Goal: Transaction & Acquisition: Purchase product/service

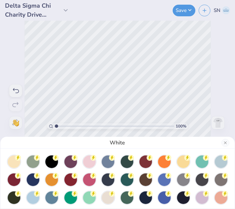
click at [188, 9] on div "White" at bounding box center [117, 104] width 235 height 209
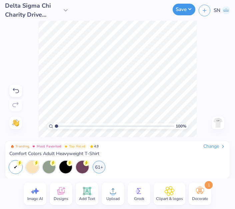
click at [183, 13] on button "Save" at bounding box center [184, 10] width 23 height 12
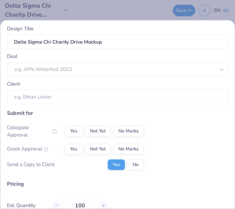
scroll to position [4, 0]
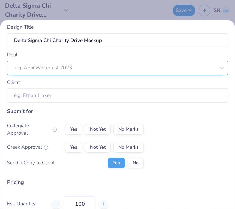
click at [112, 71] on div at bounding box center [115, 67] width 200 height 9
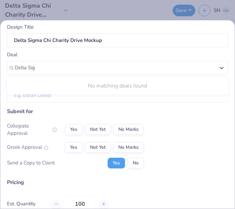
type input "Delta Sig"
click at [108, 13] on div "Design Title Delta Sigma Chi Charity Drive Mockup Deal Use Up and Down to choos…" at bounding box center [117, 104] width 235 height 209
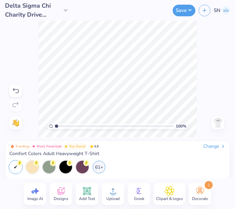
click at [209, 145] on div "Change" at bounding box center [214, 147] width 22 height 6
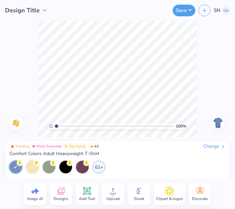
click at [65, 195] on icon at bounding box center [61, 191] width 10 height 10
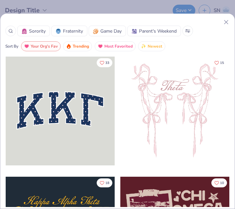
click at [89, 42] on button "Trending" at bounding box center [77, 46] width 29 height 10
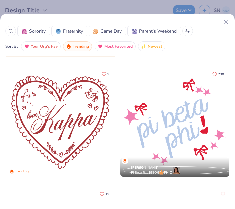
scroll to position [3249, 0]
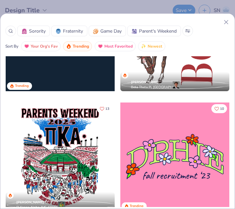
scroll to position [4195, 0]
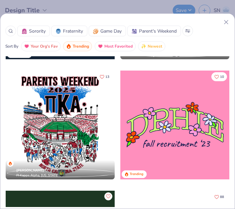
click at [11, 28] on div at bounding box center [10, 31] width 11 height 11
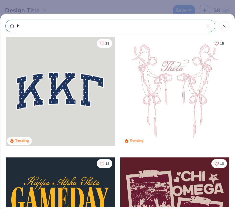
type input "bu"
type input "bus"
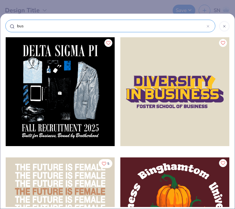
type input "busi"
type input "busin"
type input "busine"
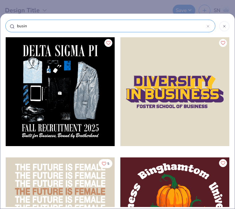
type input "busine"
type input "busines"
type input "business"
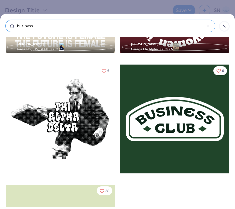
scroll to position [193, 0]
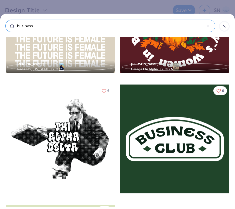
type input "business"
click at [96, 55] on div at bounding box center [60, 18] width 109 height 109
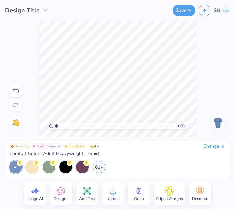
click at [215, 152] on div "Trending Most Favorited Top Rated 4.9 Change Comfort Colors Adult Heavyweight T…" at bounding box center [117, 150] width 216 height 13
click at [214, 144] on div "Change" at bounding box center [214, 147] width 22 height 6
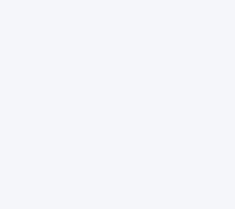
click at [10, 34] on div at bounding box center [117, 104] width 235 height 209
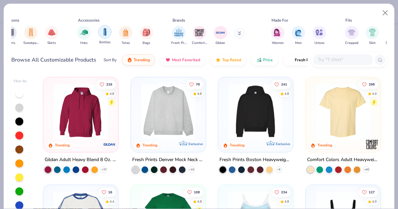
scroll to position [0, 114]
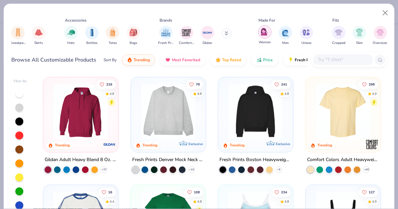
click at [260, 33] on div "filter for Women" at bounding box center [264, 31] width 13 height 13
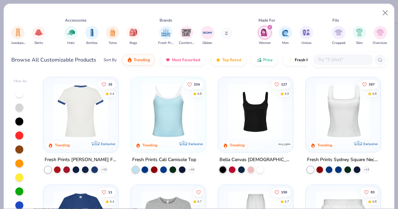
click at [93, 127] on img at bounding box center [80, 111] width 61 height 55
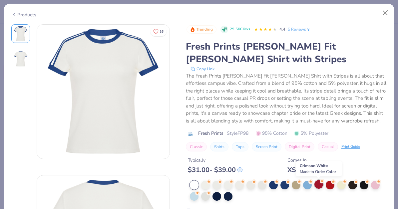
click at [319, 186] on div at bounding box center [318, 184] width 9 height 9
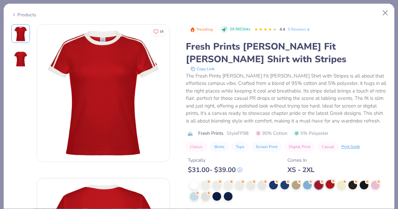
click at [331, 184] on div at bounding box center [330, 184] width 9 height 9
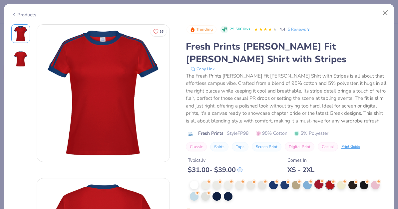
click at [316, 186] on div at bounding box center [318, 184] width 9 height 9
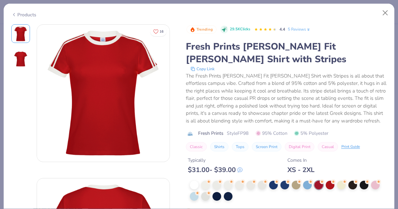
click at [256, 186] on div at bounding box center [288, 191] width 197 height 20
click at [263, 186] on div at bounding box center [262, 184] width 9 height 9
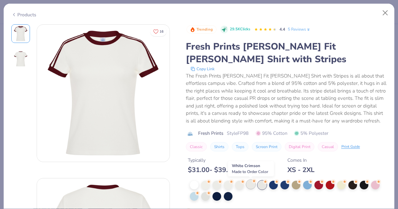
click at [252, 187] on div at bounding box center [251, 184] width 9 height 9
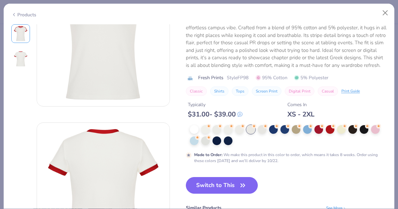
scroll to position [76, 0]
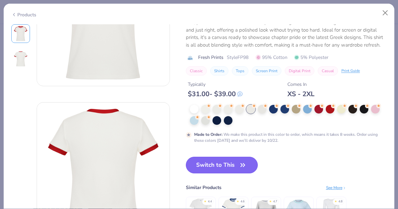
click at [244, 163] on icon "button" at bounding box center [242, 165] width 9 height 9
type input "50"
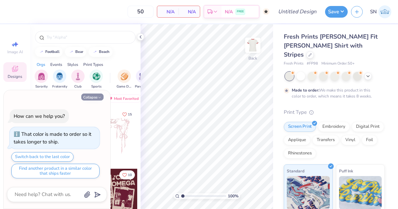
click at [96, 96] on button "Collapse" at bounding box center [92, 97] width 22 height 7
type textarea "x"
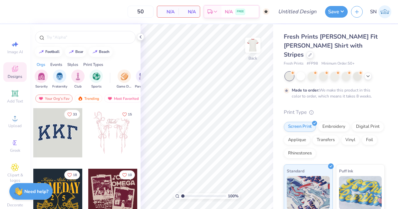
scroll to position [32, 0]
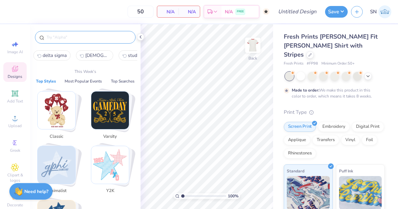
click at [87, 39] on input "text" at bounding box center [88, 37] width 85 height 7
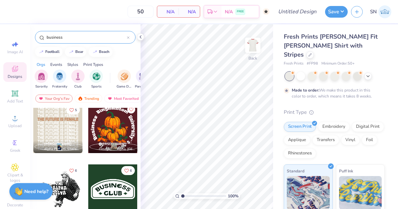
scroll to position [54, 0]
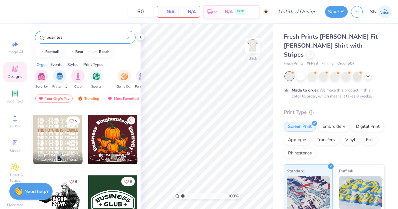
type input "business"
click at [67, 135] on div at bounding box center [57, 139] width 49 height 49
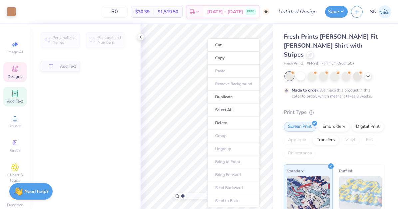
type input "8.38"
type input "0.66"
type input "5.26"
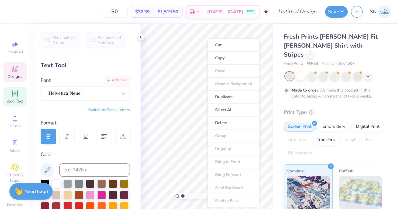
click at [69, 207] on div at bounding box center [67, 206] width 9 height 9
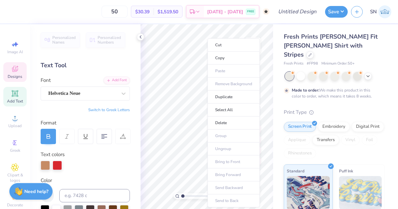
click at [44, 164] on div at bounding box center [45, 165] width 9 height 9
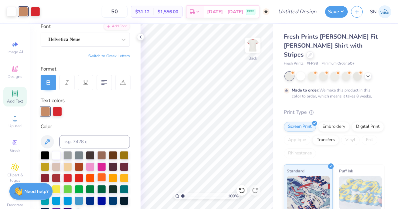
scroll to position [56, 0]
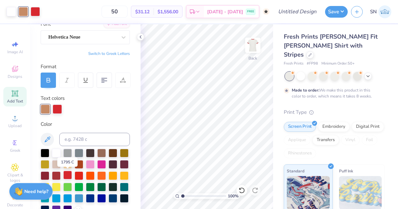
click at [64, 176] on div at bounding box center [67, 175] width 9 height 9
click at [65, 176] on div at bounding box center [67, 175] width 9 height 9
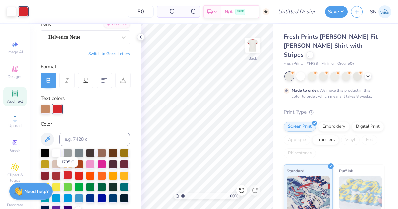
click at [66, 176] on div at bounding box center [67, 175] width 9 height 9
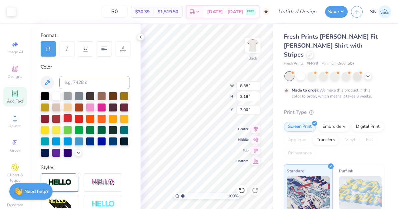
scroll to position [89, 0]
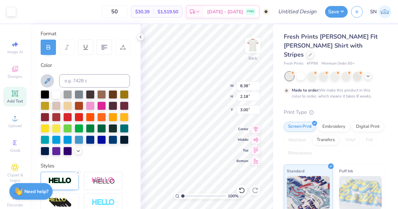
click at [50, 81] on icon at bounding box center [47, 81] width 8 height 8
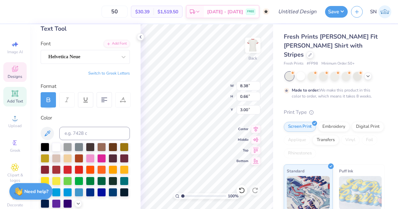
scroll to position [35, 0]
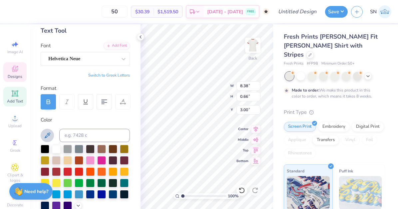
click at [43, 137] on icon at bounding box center [47, 136] width 8 height 8
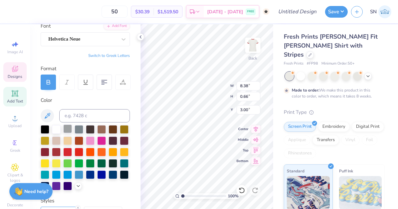
scroll to position [66, 0]
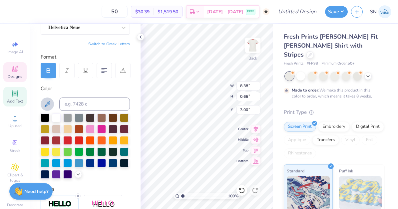
click at [49, 101] on icon at bounding box center [47, 104] width 8 height 8
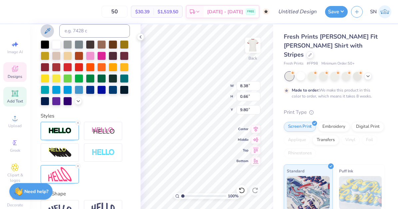
type input "3.00"
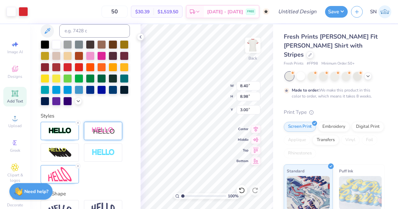
click at [112, 136] on div at bounding box center [103, 131] width 38 height 18
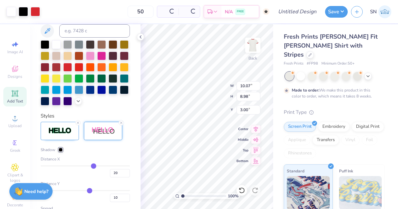
type input "10.07"
click at [242, 190] on icon at bounding box center [242, 190] width 7 height 7
type input "3.00"
click at [242, 190] on icon at bounding box center [242, 190] width 7 height 7
type input "8.40"
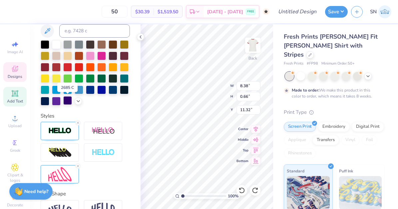
click at [68, 102] on div at bounding box center [67, 100] width 9 height 9
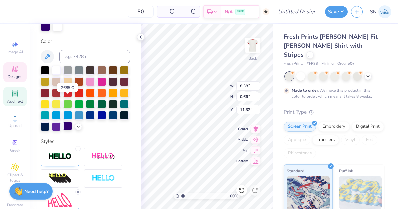
scroll to position [165, 0]
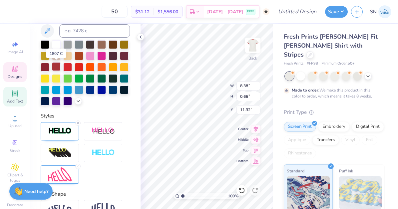
click at [60, 67] on div at bounding box center [56, 66] width 9 height 9
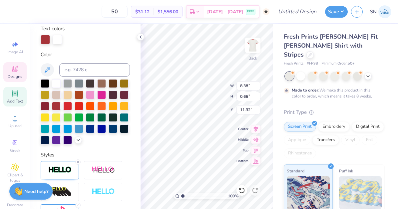
scroll to position [126, 0]
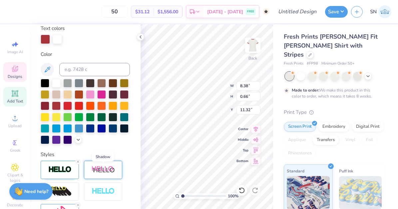
click at [95, 168] on img at bounding box center [103, 170] width 23 height 8
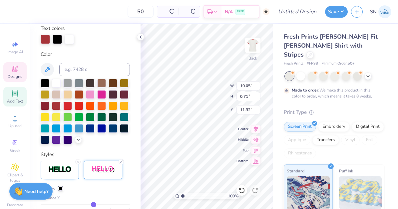
type input "10.05"
type input "0.71"
click at [121, 162] on icon at bounding box center [121, 162] width 4 height 4
type input "8.38"
type input "0.66"
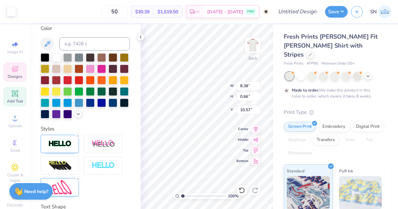
scroll to position [101, 0]
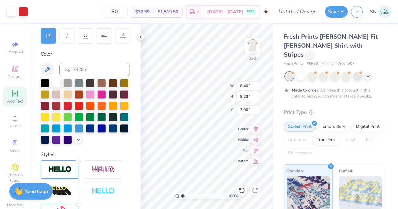
type input "2.67"
type input "8.38"
type input "0.66"
type input "5.26"
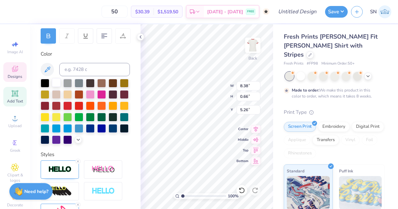
click at [238, 92] on div "100 % Back W 8.38 8.38 " H 0.66 0.66 " Y 5.26 5.26 " Center Middle Top Bottom" at bounding box center [207, 116] width 133 height 185
click at [57, 84] on div at bounding box center [56, 82] width 9 height 9
click at [56, 83] on div at bounding box center [56, 82] width 9 height 9
click at [242, 189] on icon at bounding box center [242, 190] width 7 height 7
click at [245, 191] on icon at bounding box center [242, 190] width 7 height 7
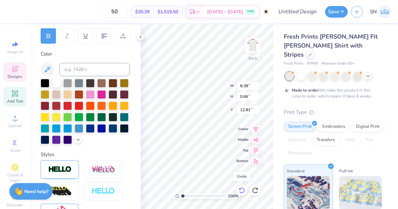
click at [240, 192] on icon at bounding box center [242, 191] width 6 height 6
type input "7.94"
click at [243, 186] on div at bounding box center [242, 190] width 11 height 11
click at [243, 189] on icon at bounding box center [242, 190] width 7 height 7
type input "8.40"
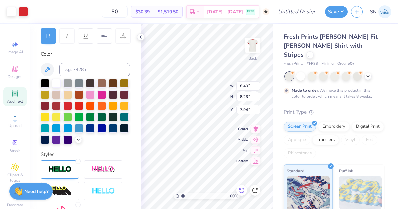
type input "8.23"
type input "3.00"
click at [243, 189] on icon at bounding box center [242, 190] width 7 height 7
click at [70, 82] on div at bounding box center [67, 82] width 9 height 9
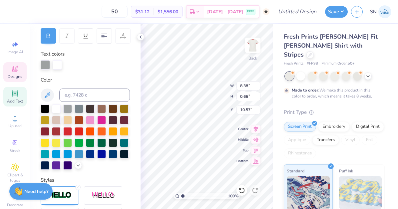
drag, startPoint x: 57, startPoint y: 110, endPoint x: 358, endPoint y: 51, distance: 307.3
click at [57, 110] on div at bounding box center [56, 109] width 9 height 9
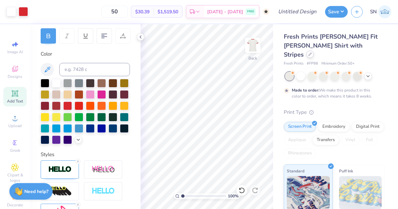
click at [311, 53] on icon at bounding box center [310, 54] width 3 height 3
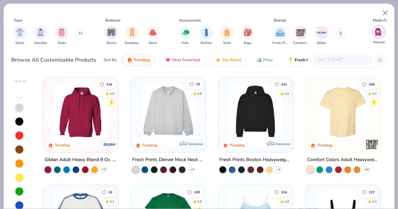
click at [380, 36] on div "filter for Women" at bounding box center [378, 31] width 13 height 13
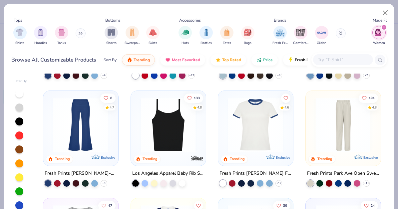
scroll to position [311, 0]
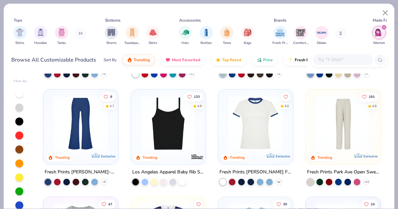
click at [279, 179] on icon at bounding box center [278, 181] width 5 height 5
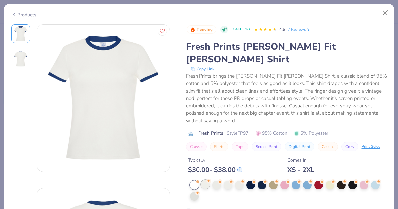
click at [209, 180] on div at bounding box center [205, 184] width 9 height 9
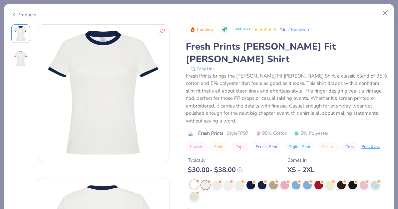
click at [197, 179] on span at bounding box center [198, 181] width 4 height 4
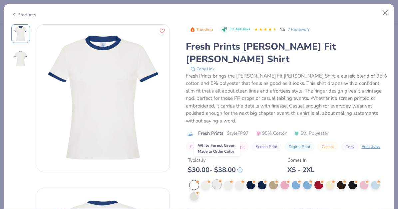
click at [217, 180] on div at bounding box center [217, 184] width 9 height 9
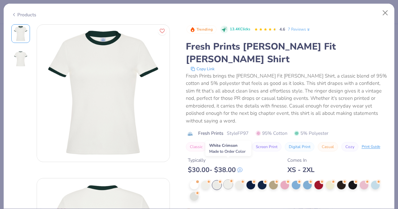
click at [229, 180] on div at bounding box center [228, 184] width 9 height 9
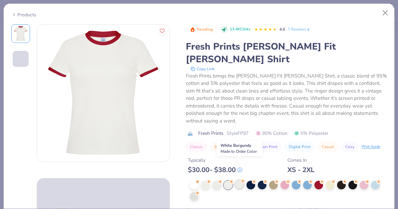
click at [238, 180] on div at bounding box center [239, 184] width 9 height 9
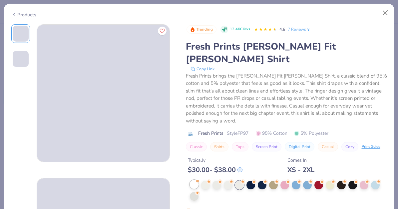
click at [194, 180] on div at bounding box center [194, 184] width 9 height 9
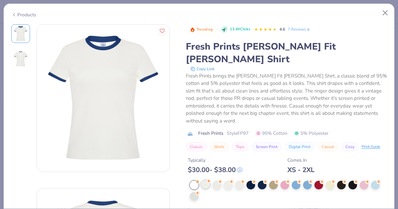
click at [205, 180] on div at bounding box center [205, 184] width 9 height 9
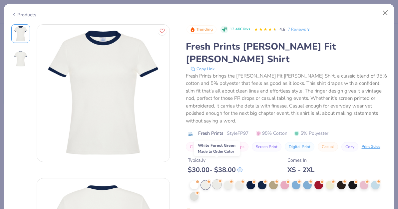
click at [214, 180] on div at bounding box center [217, 184] width 9 height 9
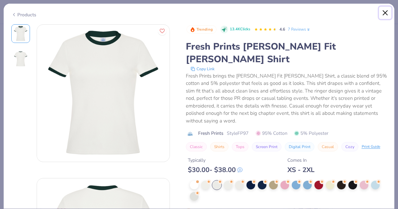
click at [382, 15] on button "Close" at bounding box center [385, 13] width 13 height 13
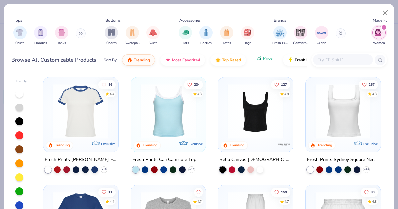
click at [269, 56] on span "Price" at bounding box center [268, 58] width 10 height 5
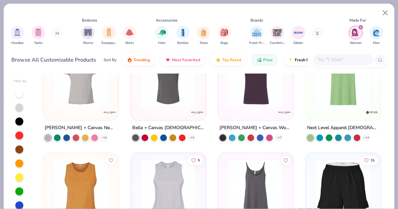
scroll to position [0, 28]
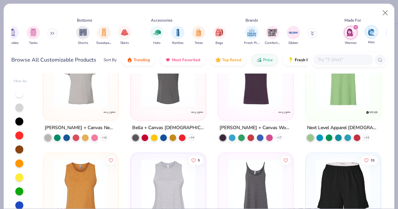
click at [370, 36] on div "filter for Men" at bounding box center [371, 31] width 13 height 13
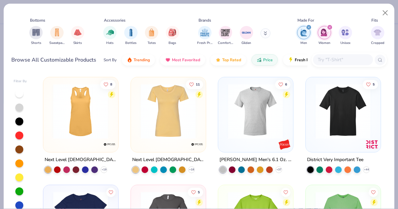
scroll to position [0, 76]
click at [310, 27] on div "filter for Men" at bounding box center [308, 27] width 6 height 6
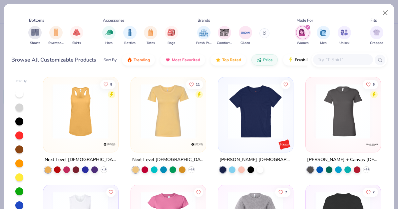
click at [310, 27] on div "filter for Women" at bounding box center [308, 27] width 6 height 6
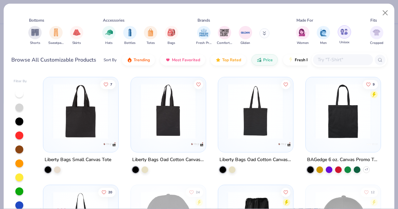
click at [342, 34] on img "filter for Unisex" at bounding box center [344, 32] width 8 height 8
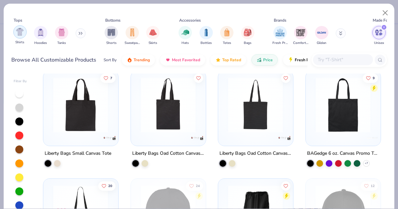
click at [22, 34] on img "filter for Shirts" at bounding box center [20, 32] width 8 height 8
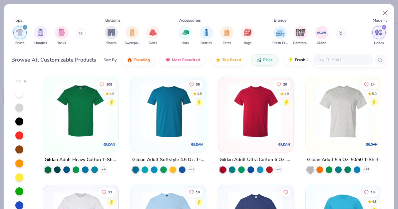
scroll to position [6, 0]
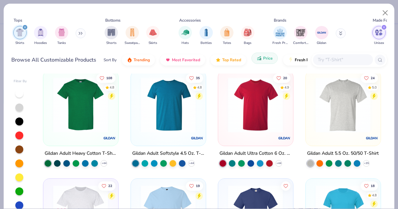
click at [264, 57] on span "Price" at bounding box center [268, 58] width 10 height 5
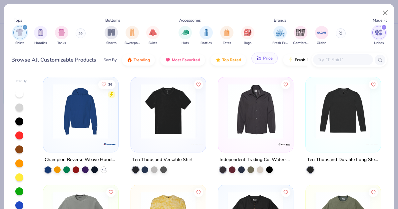
click at [263, 57] on span "Price" at bounding box center [268, 58] width 10 height 5
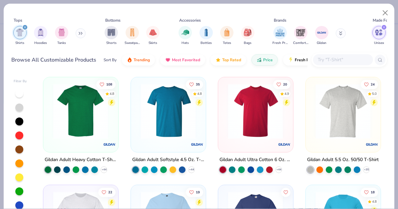
click at [93, 129] on img at bounding box center [80, 111] width 61 height 55
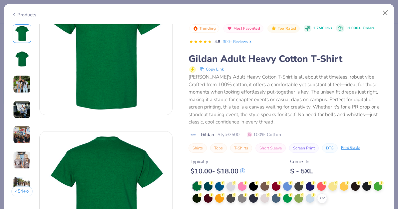
scroll to position [52, 0]
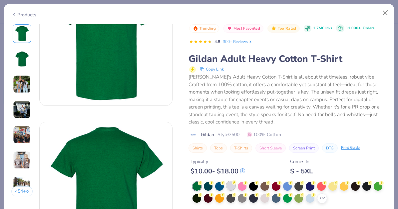
click at [229, 188] on div at bounding box center [231, 186] width 9 height 9
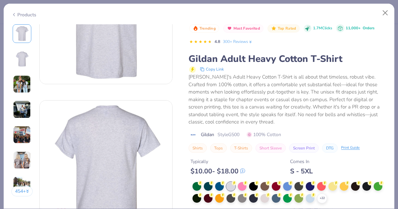
scroll to position [81, 0]
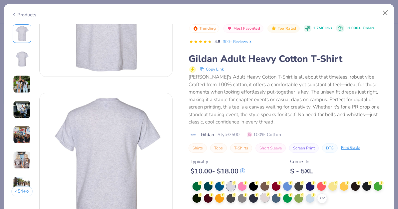
click at [264, 201] on div at bounding box center [265, 198] width 9 height 9
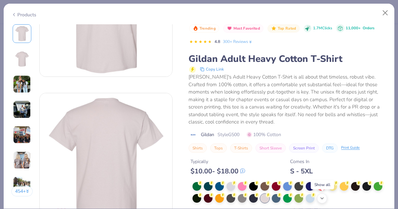
click at [321, 199] on icon at bounding box center [321, 198] width 5 height 5
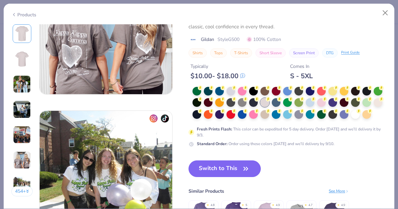
scroll to position [757, 0]
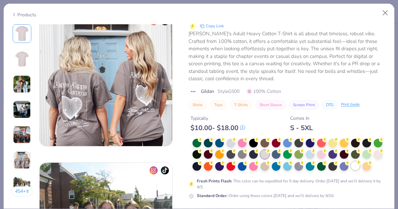
click at [358, 168] on div at bounding box center [355, 166] width 9 height 9
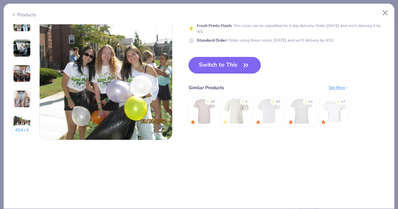
scroll to position [883, 0]
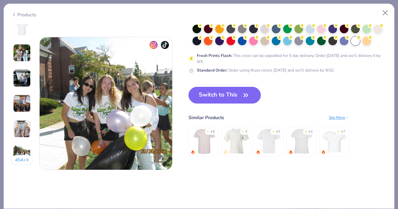
click at [237, 97] on button "Switch to This" at bounding box center [225, 95] width 72 height 17
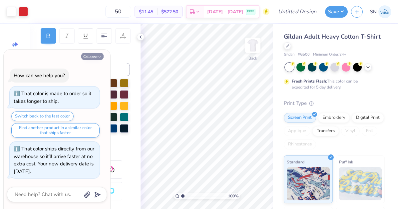
click at [88, 58] on button "Collapse" at bounding box center [92, 56] width 22 height 7
type textarea "x"
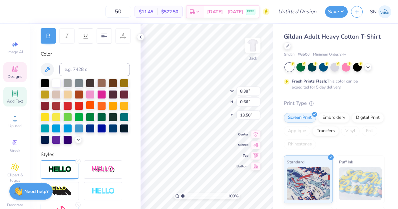
click at [94, 105] on div at bounding box center [90, 105] width 9 height 9
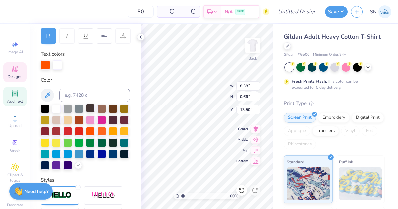
click at [92, 106] on div at bounding box center [90, 108] width 9 height 9
click at [80, 109] on div at bounding box center [79, 108] width 9 height 9
click at [57, 109] on div at bounding box center [56, 108] width 9 height 9
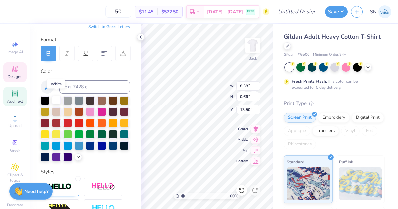
scroll to position [86, 0]
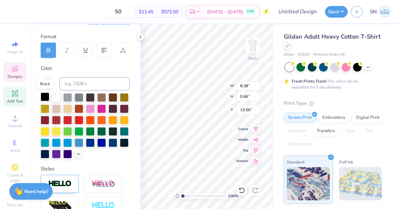
click at [46, 95] on div at bounding box center [45, 97] width 9 height 9
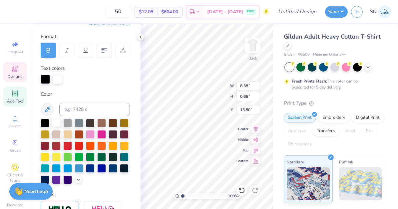
click at [56, 126] on div at bounding box center [56, 122] width 9 height 9
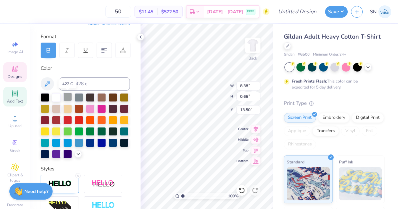
click at [66, 96] on div at bounding box center [67, 97] width 9 height 9
click at [71, 100] on div at bounding box center [67, 97] width 9 height 9
click at [70, 98] on div at bounding box center [67, 97] width 9 height 9
click at [69, 97] on div at bounding box center [67, 97] width 9 height 9
click at [69, 99] on div at bounding box center [67, 97] width 9 height 9
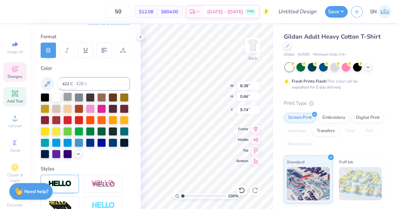
click at [67, 97] on div at bounding box center [67, 97] width 9 height 9
click at [70, 96] on div at bounding box center [67, 97] width 9 height 9
type input "10.55"
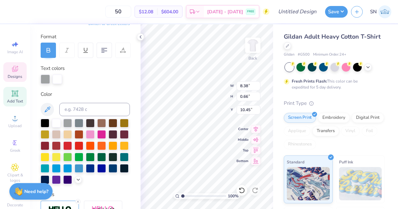
type input "2.27"
click at [188, 196] on input "range" at bounding box center [203, 196] width 45 height 6
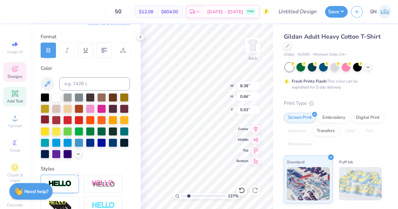
click at [45, 120] on div at bounding box center [45, 119] width 9 height 9
click at [58, 118] on div at bounding box center [56, 119] width 9 height 9
click at [72, 119] on div at bounding box center [67, 119] width 9 height 9
type input "8.29"
click at [80, 119] on div at bounding box center [79, 119] width 9 height 9
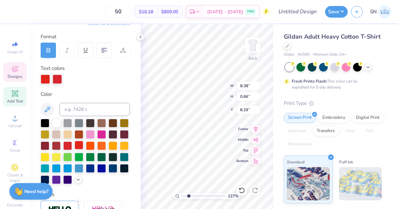
scroll to position [73, 0]
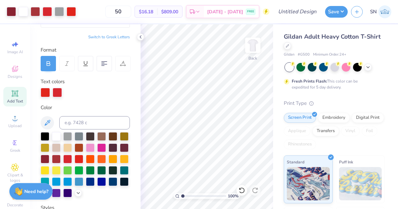
drag, startPoint x: 188, startPoint y: 196, endPoint x: 181, endPoint y: 198, distance: 7.2
type input "1"
click at [181, 198] on input "range" at bounding box center [203, 196] width 45 height 6
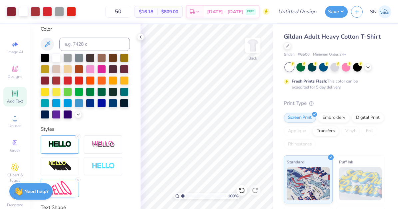
scroll to position [0, 0]
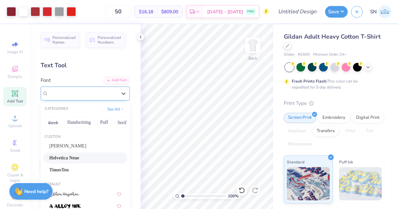
click at [51, 96] on div "Helvetica Neue" at bounding box center [83, 93] width 70 height 10
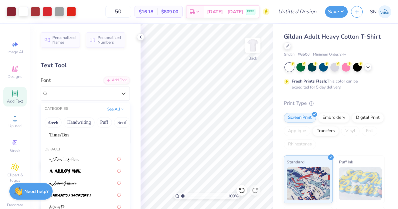
scroll to position [36, 0]
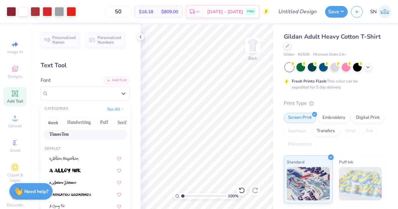
click at [82, 137] on div "TimesTen" at bounding box center [85, 134] width 72 height 7
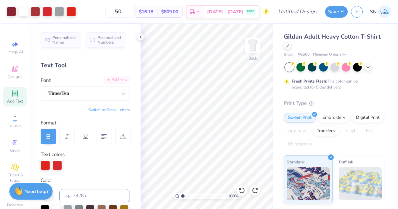
click at [113, 78] on div "Add Font" at bounding box center [117, 80] width 26 height 8
click at [17, 96] on icon at bounding box center [15, 94] width 8 height 8
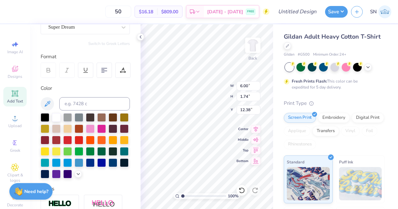
scroll to position [19, 0]
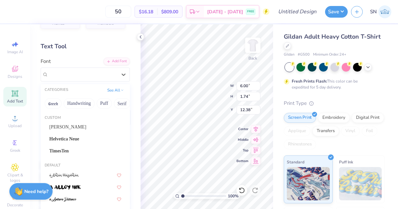
click at [193, 153] on div "50 $16.18 Per Item $809.00 Total Est. Delivery Sep 7 - 10 FREE Design Title Sav…" at bounding box center [199, 104] width 398 height 209
click at [215, 142] on div "50 $16.18 Per Item $809.00 Total Est. Delivery Sep 7 - 10 FREE Design Title Sav…" at bounding box center [199, 104] width 398 height 209
click at [88, 77] on div "Super Dream" at bounding box center [83, 74] width 70 height 10
type input "16.76"
click at [82, 128] on div "Alfredo" at bounding box center [85, 127] width 72 height 7
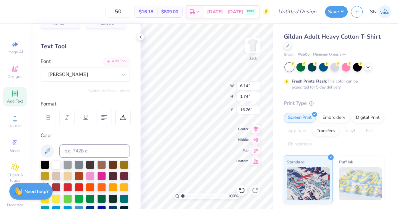
type input "6.14"
type textarea "Business"
type input "6.14"
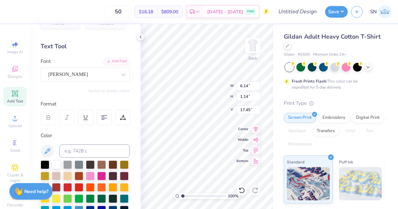
type input "1.14"
type input "15.03"
click at [277, 133] on div "50 $16.18 Per Item $809.00 Total Est. Delivery Sep 7 - 10 FREE Design Title Sav…" at bounding box center [199, 104] width 398 height 209
type textarea "BusBusinnes Women Union"
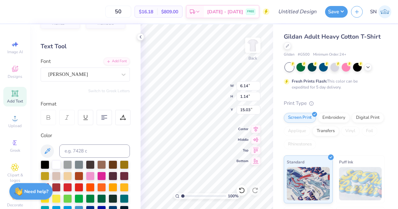
scroll to position [0, 3]
type input "8.43"
type input "0.48"
type input "15.55"
type textarea "Businnes Women Union"
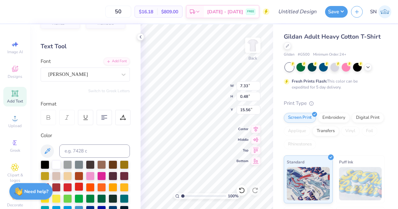
type input "14.57"
click at [79, 188] on div at bounding box center [79, 187] width 9 height 9
type textarea "Busines Women Union"
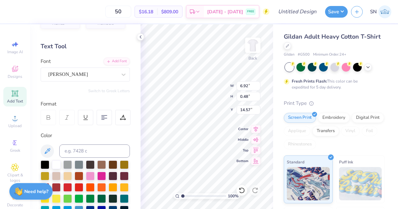
type textarea "Business Women Union"
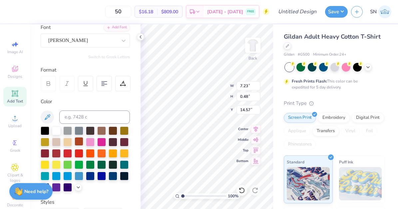
scroll to position [54, 0]
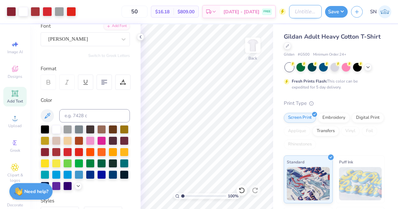
click at [300, 15] on input "Design Title" at bounding box center [305, 11] width 33 height 13
type input "Buiness Womens Union Mock Up"
click at [337, 16] on button "Save" at bounding box center [336, 11] width 23 height 12
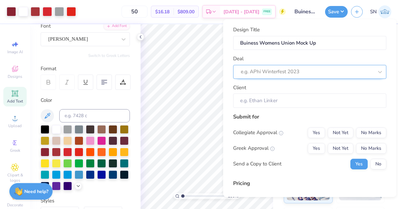
click at [281, 74] on div at bounding box center [307, 71] width 133 height 9
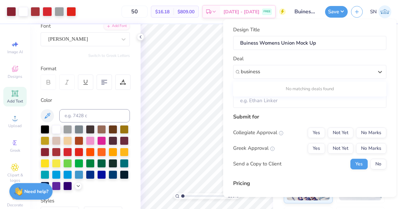
type input "business"
click at [270, 107] on input "Client" at bounding box center [309, 101] width 153 height 14
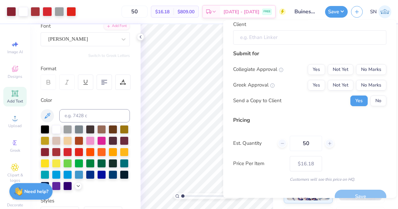
scroll to position [62, 0]
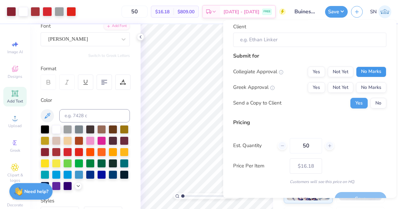
click at [364, 72] on button "No Marks" at bounding box center [371, 72] width 30 height 11
click at [367, 88] on button "No Marks" at bounding box center [371, 87] width 30 height 11
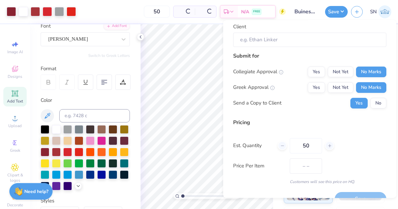
type input "$16.18"
click at [373, 100] on button "No" at bounding box center [378, 103] width 16 height 11
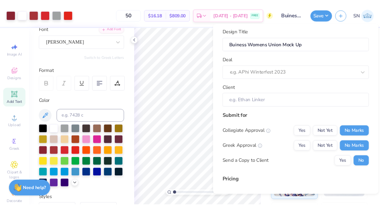
scroll to position [0, 0]
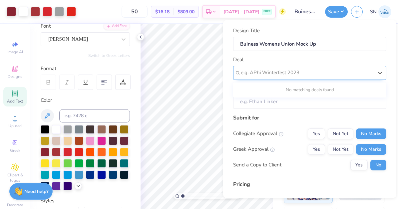
click at [308, 73] on div at bounding box center [307, 72] width 133 height 9
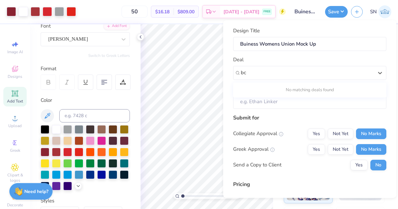
type input "b"
click at [272, 117] on div "Submit for" at bounding box center [309, 118] width 153 height 8
click at [272, 106] on input "Client" at bounding box center [309, 102] width 153 height 14
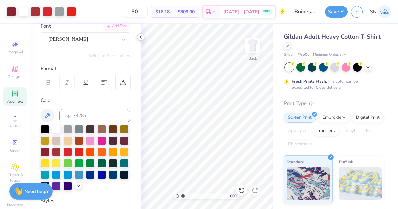
click at [139, 37] on icon at bounding box center [140, 36] width 5 height 5
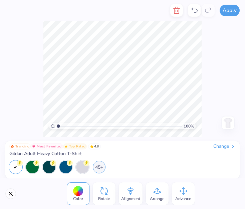
click at [3, 112] on div "100 % Need help? Chat with us. Back" at bounding box center [122, 79] width 245 height 117
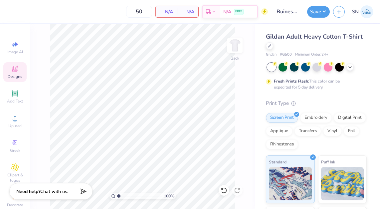
click at [19, 78] on span "Designs" at bounding box center [15, 76] width 15 height 5
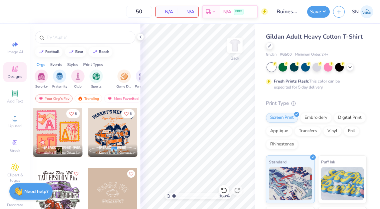
scroll to position [844, 0]
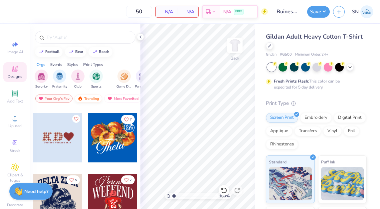
click at [86, 98] on div "Trending" at bounding box center [89, 99] width 28 height 8
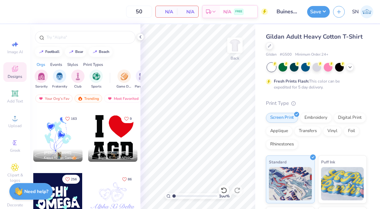
scroll to position [5932, 0]
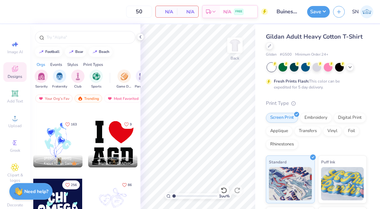
click at [107, 144] on div at bounding box center [112, 142] width 49 height 49
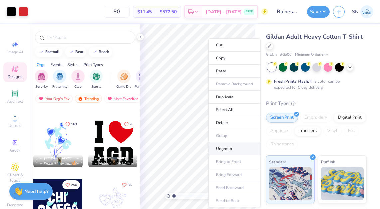
click at [232, 144] on li "Ungroup" at bounding box center [235, 149] width 52 height 13
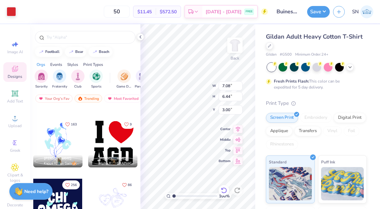
click at [223, 191] on icon at bounding box center [224, 190] width 7 height 7
type input "3.00"
click at [285, 69] on div at bounding box center [283, 66] width 9 height 9
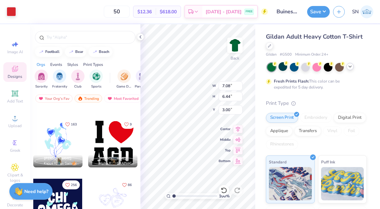
click at [350, 68] on icon at bounding box center [350, 66] width 5 height 5
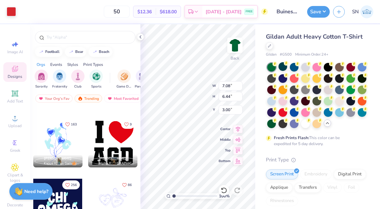
click at [302, 128] on div "Fresh Prints Flash: This color can be expedited for 5 day delivery." at bounding box center [316, 105] width 101 height 84
click at [307, 126] on div at bounding box center [305, 123] width 9 height 9
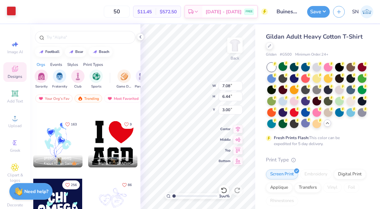
click at [10, 8] on div at bounding box center [11, 10] width 9 height 9
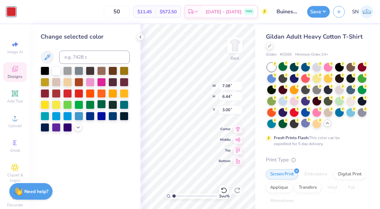
click at [104, 102] on div at bounding box center [101, 104] width 9 height 9
type input "11.71"
type input "5.04"
type input "10.73"
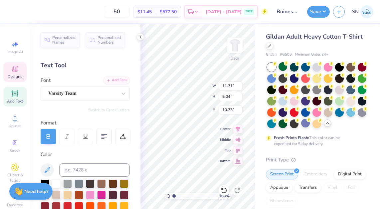
type textarea "NSA"
click at [264, 119] on div "Gildan Adult Heavy Cotton T-Shirt Gildan # G500 Minimum Order: 24 + Fresh Print…" at bounding box center [318, 193] width 125 height 338
type input "12.11"
click at [142, 37] on icon at bounding box center [140, 36] width 5 height 5
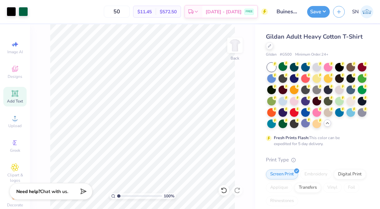
click at [177, 14] on span "$572.50" at bounding box center [168, 11] width 17 height 7
click at [130, 12] on input "50" at bounding box center [117, 12] width 26 height 12
click at [323, 8] on button "Save" at bounding box center [318, 11] width 23 height 12
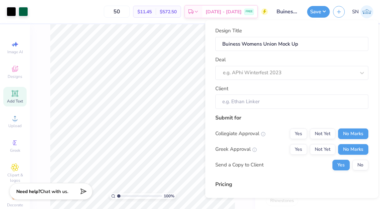
scroll to position [76, 0]
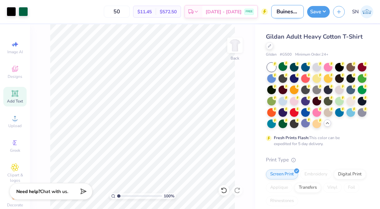
click at [285, 11] on input "Buiness Womens Union Mock Up" at bounding box center [288, 11] width 33 height 13
click at [283, 15] on input "Buiness Womens Union Mock Up" at bounding box center [288, 11] width 33 height 13
type input "Business Womens Union Mock Up"
click at [152, 13] on span "$11.45" at bounding box center [145, 11] width 14 height 7
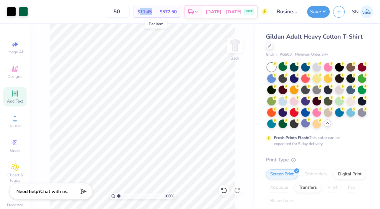
click at [152, 13] on span "$11.45" at bounding box center [145, 11] width 14 height 7
click at [315, 12] on button "Save" at bounding box center [318, 11] width 23 height 12
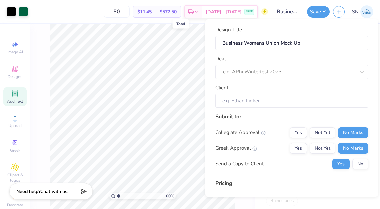
click at [177, 13] on span "$572.50" at bounding box center [168, 11] width 17 height 7
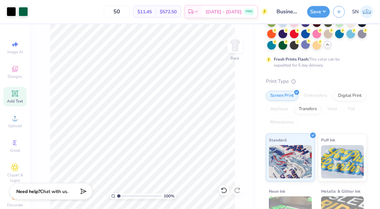
scroll to position [80, 0]
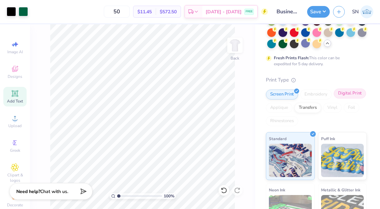
click at [351, 97] on div "Digital Print" at bounding box center [350, 94] width 32 height 10
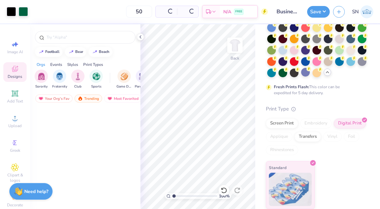
scroll to position [51, 0]
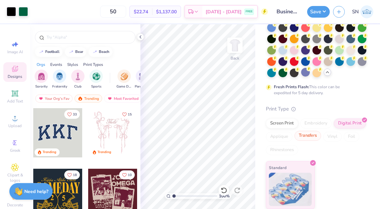
click at [304, 134] on div "Transfers" at bounding box center [308, 136] width 27 height 10
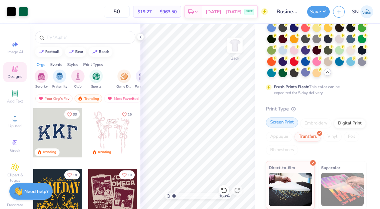
click at [289, 125] on div "Screen Print" at bounding box center [282, 123] width 32 height 10
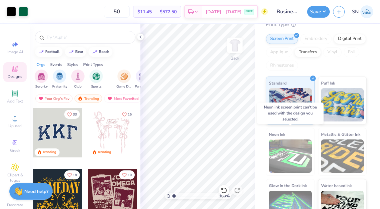
scroll to position [154, 0]
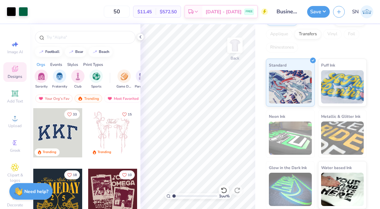
drag, startPoint x: 328, startPoint y: 174, endPoint x: 315, endPoint y: 140, distance: 36.1
click at [328, 174] on img at bounding box center [342, 189] width 43 height 33
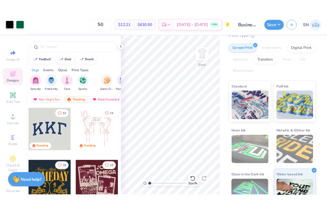
scroll to position [132, 0]
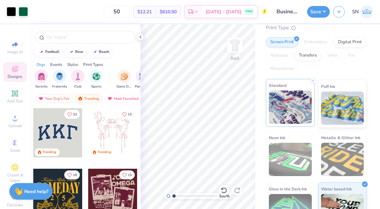
click at [296, 112] on img at bounding box center [290, 107] width 43 height 33
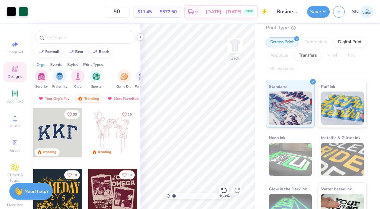
click at [140, 37] on polyline at bounding box center [140, 37] width 1 height 3
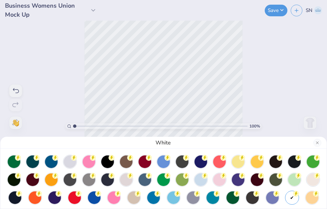
click at [229, 78] on div "White" at bounding box center [163, 104] width 327 height 209
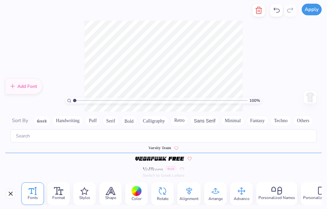
click at [308, 11] on button "Apply" at bounding box center [312, 10] width 20 height 12
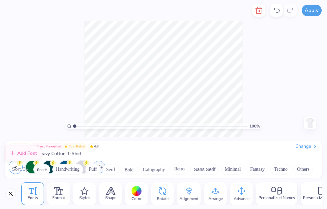
scroll to position [3202, 0]
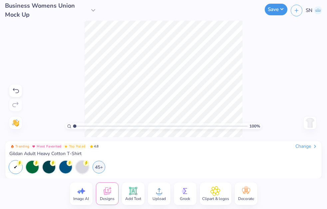
click at [277, 13] on button "Save" at bounding box center [276, 10] width 23 height 12
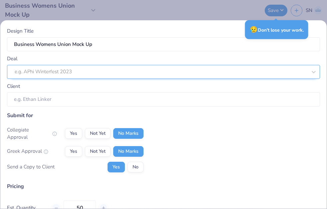
click at [176, 71] on div at bounding box center [161, 71] width 293 height 9
type input "n"
click at [311, 70] on icon at bounding box center [313, 72] width 7 height 7
click at [310, 70] on div at bounding box center [314, 72] width 12 height 12
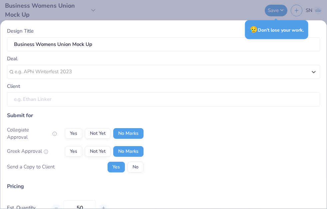
click at [253, 95] on input "Client" at bounding box center [163, 99] width 313 height 14
click at [240, 104] on input "Client" at bounding box center [163, 99] width 313 height 14
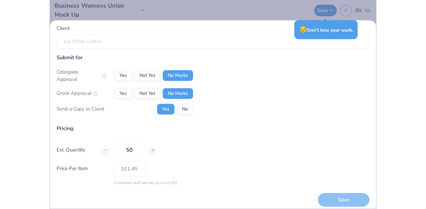
scroll to position [56, 0]
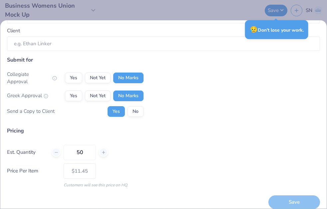
click at [107, 151] on div "50" at bounding box center [80, 152] width 56 height 15
click at [88, 152] on input "50" at bounding box center [80, 152] width 32 height 15
click at [155, 2] on div "Design Title Business Womens Union Mock Up Deal e.g. APhi Winterfest 2023 Clien…" at bounding box center [163, 104] width 327 height 209
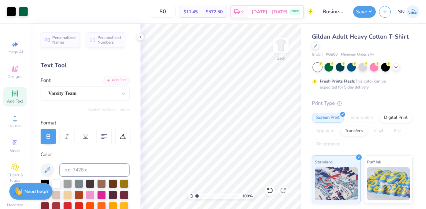
click at [219, 120] on div "Art colors 50 $11.45 Per Item $572.50 Total Est. Delivery Sep 7 - 10 FREE Desig…" at bounding box center [213, 104] width 426 height 209
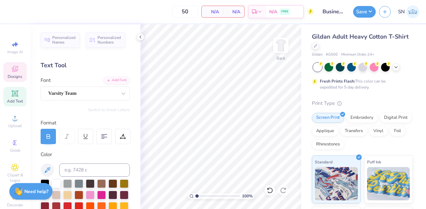
click at [23, 69] on div "Designs" at bounding box center [14, 72] width 23 height 20
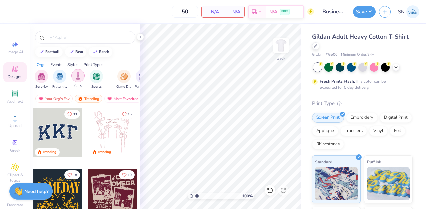
click at [82, 80] on div "filter for Club" at bounding box center [77, 75] width 13 height 13
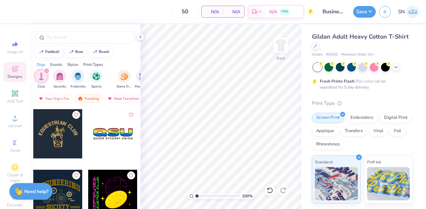
scroll to position [44, 0]
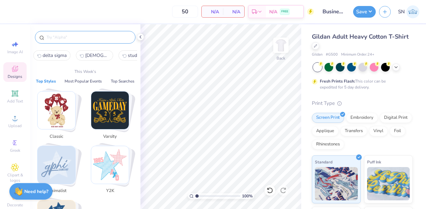
click at [94, 38] on input "text" at bounding box center [88, 37] width 85 height 7
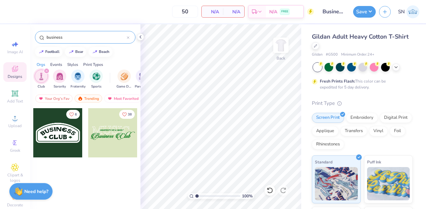
type input "business"
click at [102, 146] on div at bounding box center [112, 132] width 49 height 49
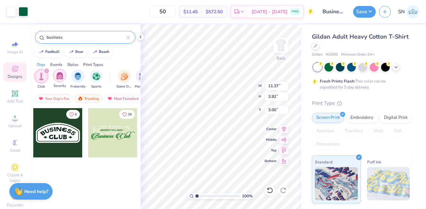
click at [62, 76] on img "filter for Sorority" at bounding box center [60, 76] width 8 height 8
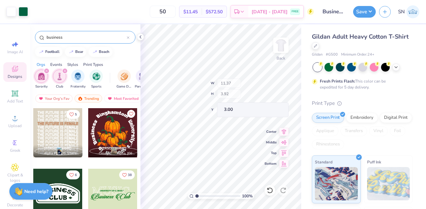
drag, startPoint x: 137, startPoint y: 162, endPoint x: 86, endPoint y: 162, distance: 51.0
click at [86, 162] on div "5 Caroline Tucker Alpha Phi, Georgia Institute of Technology Chloe Scheer Omega…" at bounding box center [85, 168] width 105 height 121
click at [80, 77] on img "filter for Fraternity" at bounding box center [77, 76] width 7 height 8
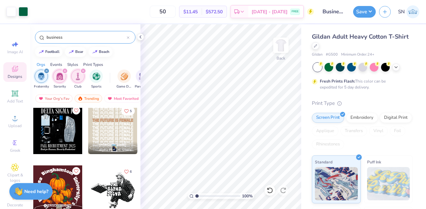
scroll to position [0, 0]
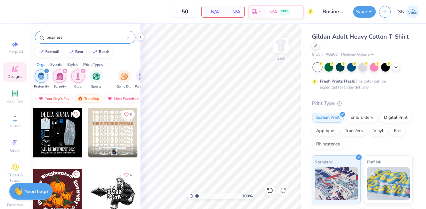
click at [67, 135] on div at bounding box center [57, 132] width 49 height 49
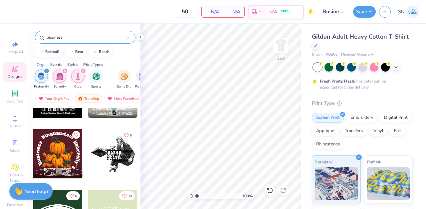
scroll to position [56, 0]
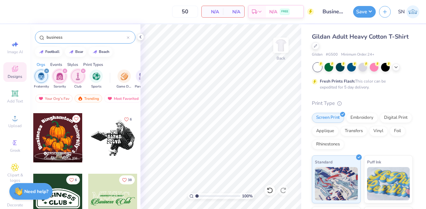
click at [113, 147] on div at bounding box center [112, 137] width 49 height 49
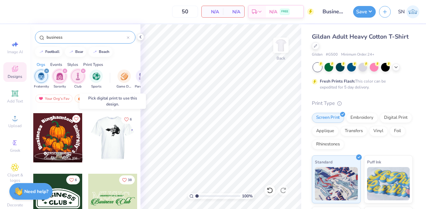
click at [116, 139] on div at bounding box center [112, 137] width 49 height 49
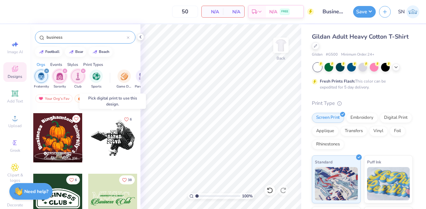
click at [121, 137] on div at bounding box center [112, 137] width 49 height 49
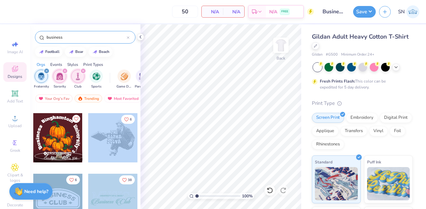
click at [199, 118] on div "50 N/A Per Item N/A Total Est. Delivery N/A FREE Design Title Business Womens U…" at bounding box center [213, 104] width 426 height 209
click at [115, 138] on div at bounding box center [112, 137] width 49 height 49
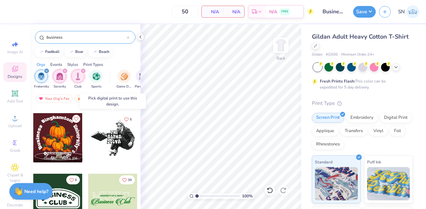
click at [115, 138] on div at bounding box center [112, 137] width 49 height 49
click at [393, 116] on div "Digital Print" at bounding box center [396, 117] width 32 height 10
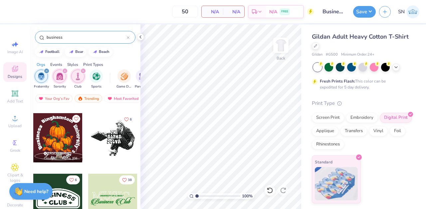
click at [118, 147] on div at bounding box center [112, 137] width 49 height 49
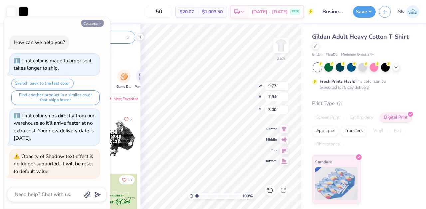
click at [99, 24] on polyline "button" at bounding box center [100, 23] width 2 height 1
type textarea "x"
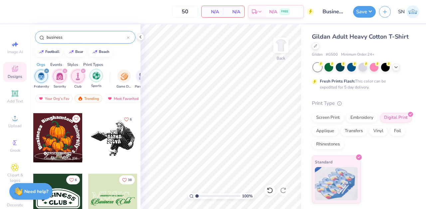
click at [93, 80] on div "filter for Sports" at bounding box center [96, 75] width 13 height 13
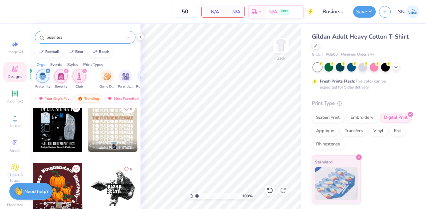
scroll to position [0, 0]
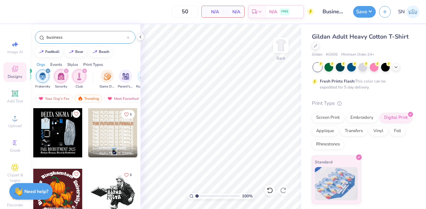
click at [78, 78] on img "filter for Club" at bounding box center [79, 77] width 7 height 8
click at [65, 78] on div "filter for Sorority" at bounding box center [60, 76] width 13 height 13
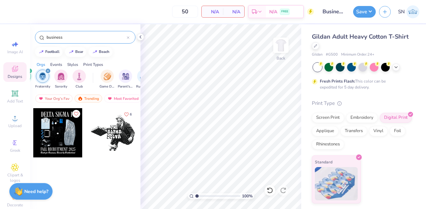
click at [46, 79] on img "filter for Fraternity" at bounding box center [42, 77] width 7 height 8
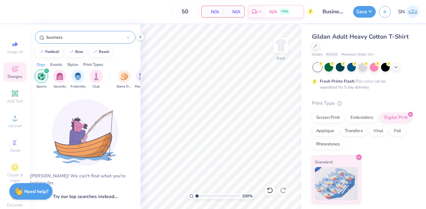
click at [42, 78] on img "filter for Sports" at bounding box center [42, 77] width 8 height 8
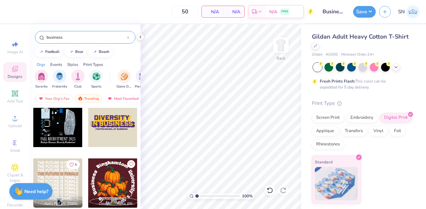
scroll to position [5, 0]
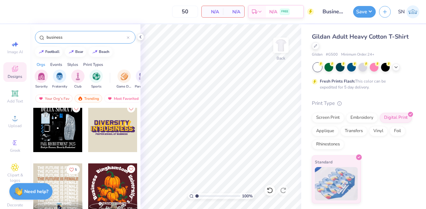
click at [70, 34] on input "business" at bounding box center [86, 37] width 81 height 7
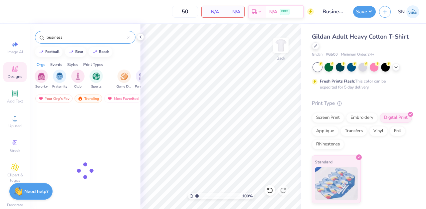
click at [70, 34] on input "business" at bounding box center [86, 37] width 81 height 7
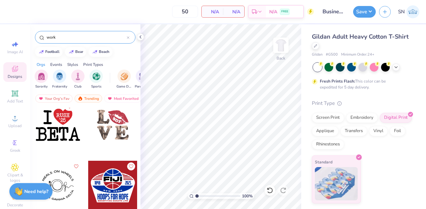
scroll to position [447, 0]
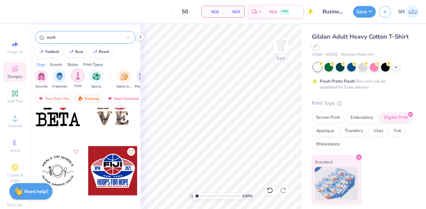
type input "work"
click at [81, 79] on div "filter for Club" at bounding box center [77, 75] width 13 height 13
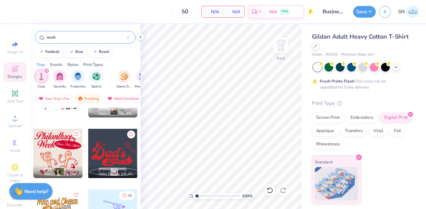
scroll to position [680, 0]
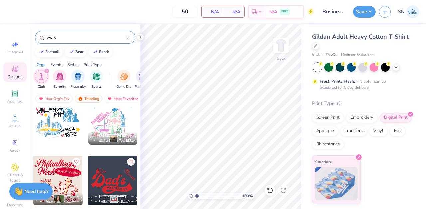
click at [66, 38] on input "work" at bounding box center [86, 37] width 81 height 7
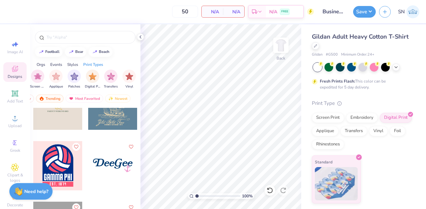
scroll to position [4454, 0]
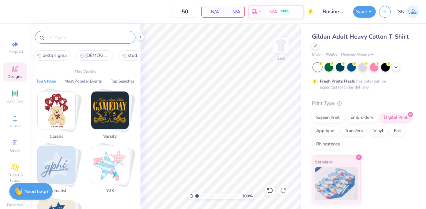
click at [82, 37] on input "text" at bounding box center [88, 37] width 85 height 7
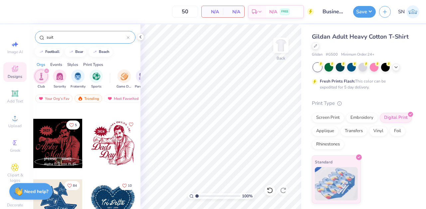
scroll to position [419, 0]
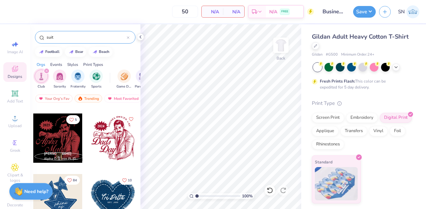
type input "suit"
click at [116, 150] on div at bounding box center [112, 138] width 49 height 49
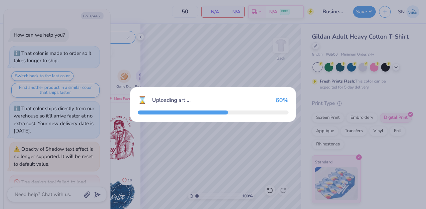
scroll to position [26, 0]
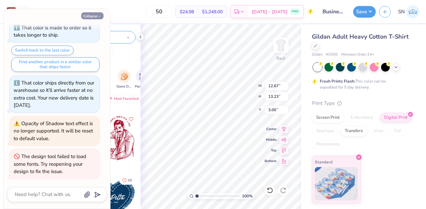
click at [90, 14] on button "Collapse" at bounding box center [92, 15] width 22 height 7
type textarea "x"
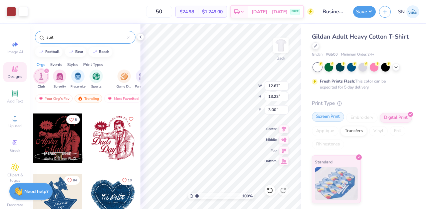
click at [333, 122] on div "Screen Print" at bounding box center [328, 117] width 32 height 10
click at [334, 118] on div "Screen Print" at bounding box center [328, 117] width 32 height 10
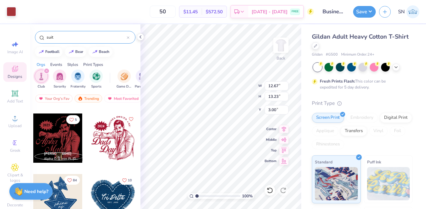
type input "6.61"
type input "3.31"
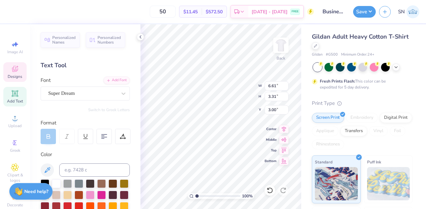
scroll to position [0, 3]
type textarea "SUniversity of Houston's"
type input "7.50"
type input "3.70"
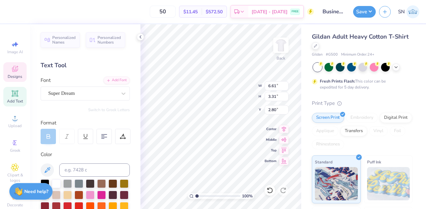
type input "2.80"
type input "6.61"
type input "3.31"
type input "3.00"
type input "7.50"
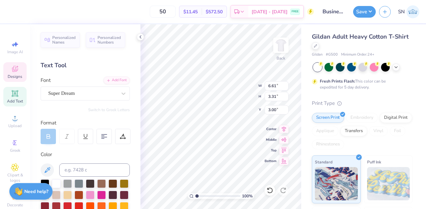
type input "3.70"
type input "2.80"
type textarea "University of Houston's"
type input "7.12"
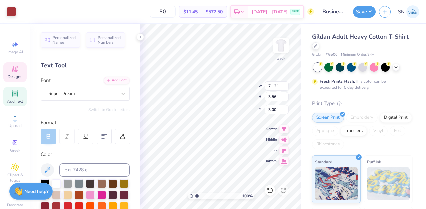
type input "3.56"
type input "12.27"
type input "12.12"
type input "4.11"
type input "6.61"
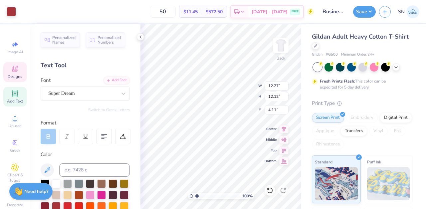
type input "3.31"
type input "3.00"
type input "4.35"
type input "3.21"
type input "4.42"
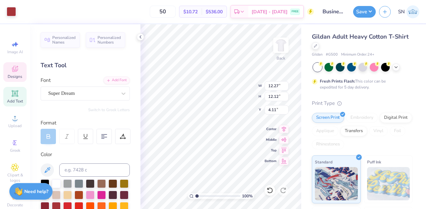
type input "4.12"
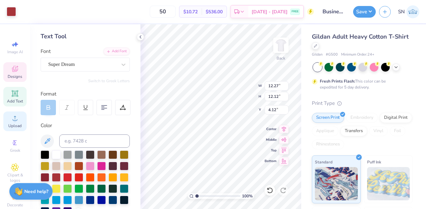
click at [12, 120] on icon at bounding box center [15, 118] width 8 height 8
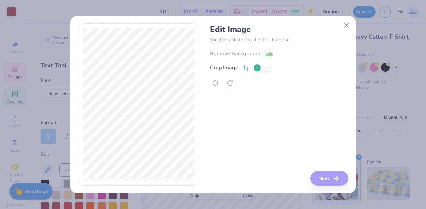
scroll to position [29, 0]
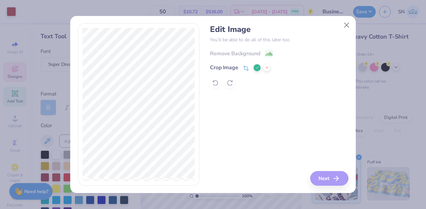
click at [253, 53] on div "Remove Background Crop Image" at bounding box center [279, 68] width 138 height 39
click at [255, 67] on button at bounding box center [257, 67] width 7 height 7
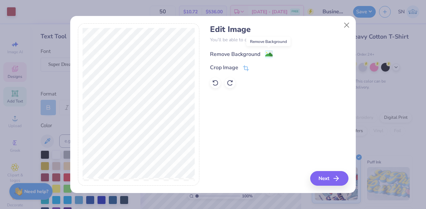
click at [266, 54] on image at bounding box center [269, 54] width 7 height 7
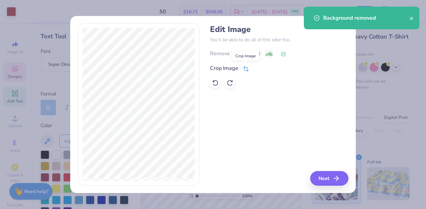
click at [246, 66] on icon at bounding box center [246, 69] width 6 height 6
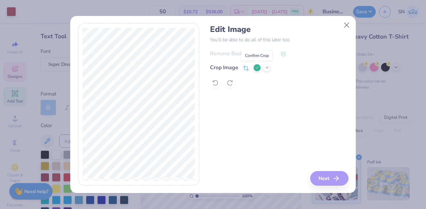
click at [257, 67] on icon at bounding box center [258, 68] width 4 height 4
click at [258, 52] on div "Remove Background" at bounding box center [279, 53] width 138 height 8
click at [328, 179] on button "Next" at bounding box center [330, 178] width 38 height 15
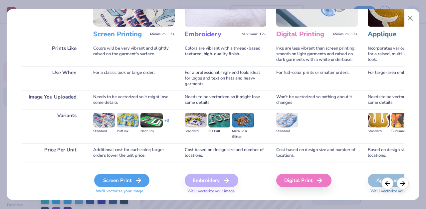
scroll to position [90, 0]
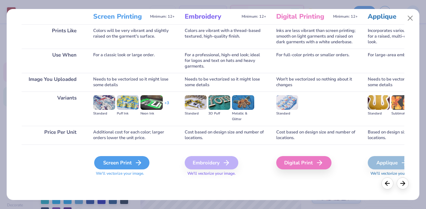
click at [126, 164] on div "Screen Print" at bounding box center [121, 162] width 55 height 13
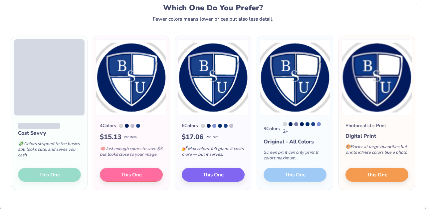
scroll to position [21, 0]
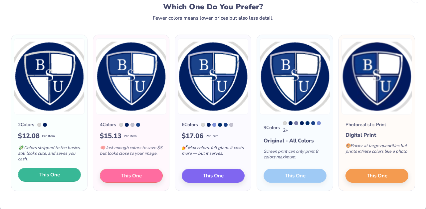
click at [55, 177] on span "This One" at bounding box center [49, 175] width 21 height 8
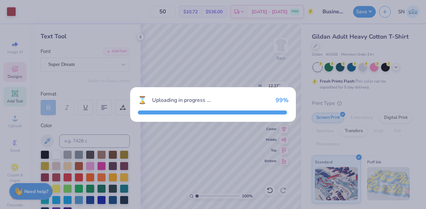
type input "5.13"
type input "10.69"
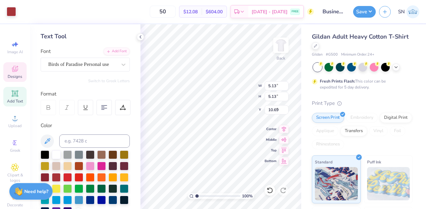
type input "5.57"
type input "2.10"
type input "9.65"
type input "9.36"
type input "2.77"
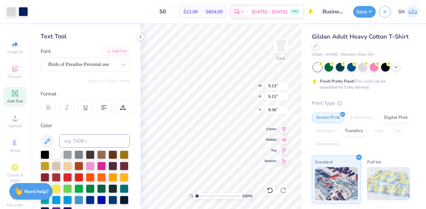
type input "2.77"
type input "10.48"
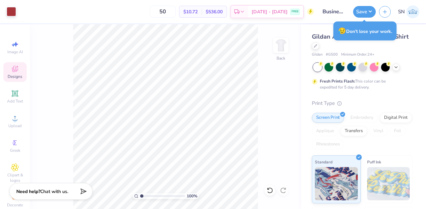
click at [17, 76] on span "Designs" at bounding box center [15, 76] width 15 height 5
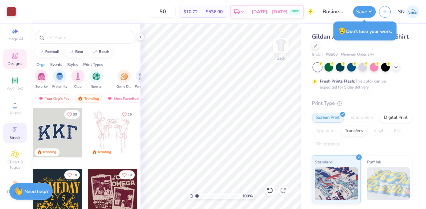
scroll to position [15, 0]
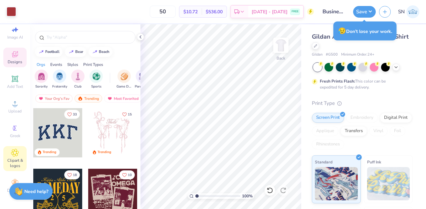
click at [14, 153] on icon at bounding box center [14, 152] width 3 height 3
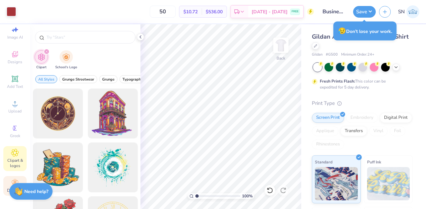
click at [10, 179] on div "Decorate" at bounding box center [14, 186] width 23 height 20
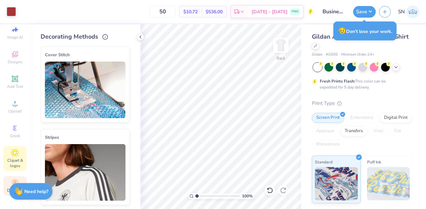
click at [15, 159] on span "Clipart & logos" at bounding box center [14, 163] width 23 height 11
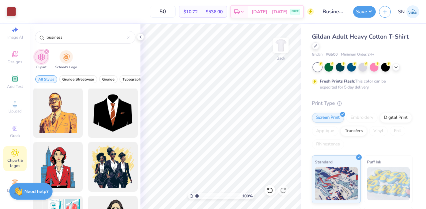
scroll to position [0, 0]
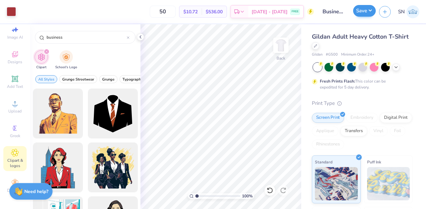
type input "business"
click at [358, 14] on button "Save" at bounding box center [364, 11] width 23 height 12
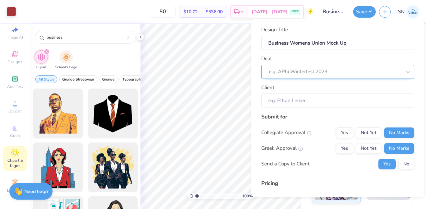
click at [318, 73] on div at bounding box center [335, 71] width 133 height 9
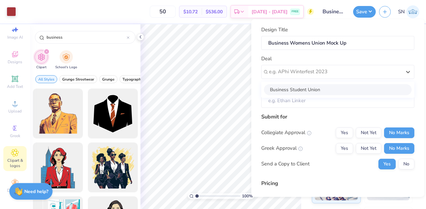
click at [313, 92] on div "Business Student Union" at bounding box center [338, 89] width 148 height 11
type input "Mia-symone Baker"
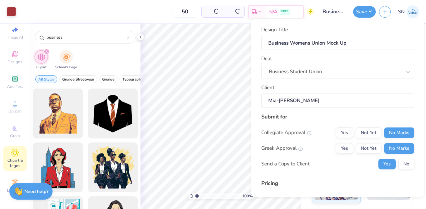
type input "$10.72"
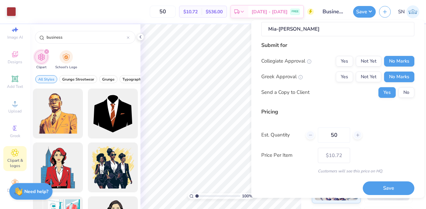
scroll to position [71, 0]
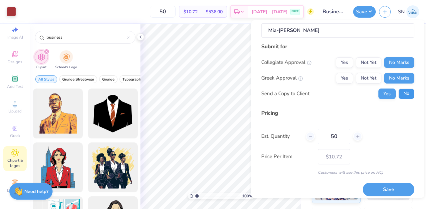
click at [405, 95] on button "No" at bounding box center [407, 94] width 16 height 11
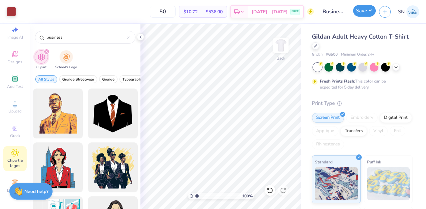
click at [370, 9] on button "Save" at bounding box center [364, 11] width 23 height 12
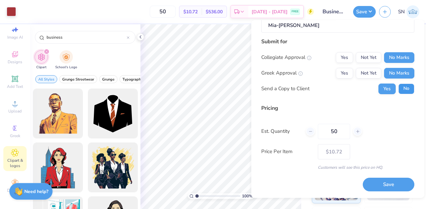
click at [409, 93] on button "No" at bounding box center [407, 89] width 16 height 11
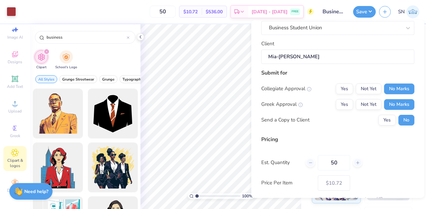
scroll to position [76, 0]
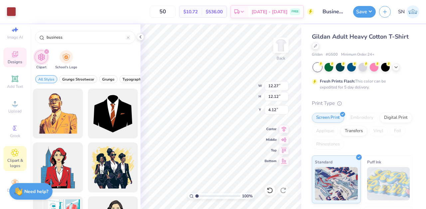
type input "6.61"
type input "3.31"
type input "3.48"
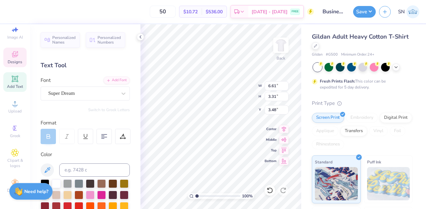
scroll to position [0, 0]
type textarea "B"
type textarea "Business Student Union"
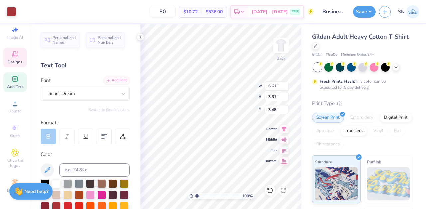
type input "6.89"
type input "3.48"
type input "3.39"
type input "12.27"
type input "12.12"
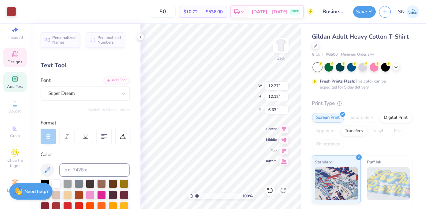
type input "6.99"
type input "6.89"
type input "3.48"
type input "3.78"
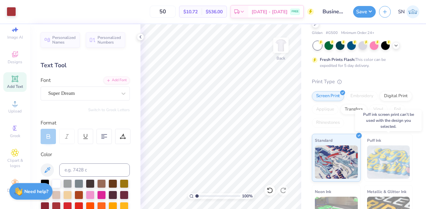
scroll to position [3, 0]
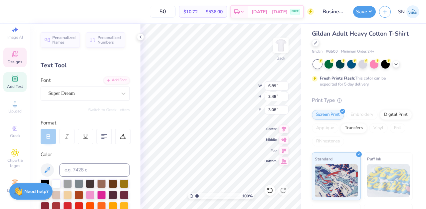
click at [306, 96] on div "Gildan Adult Heavy Cotton T-Shirt Gildan # G500 Minimum Order: 24 + Fresh Print…" at bounding box center [363, 162] width 125 height 282
click at [306, 137] on div "Gildan Adult Heavy Cotton T-Shirt Gildan # G500 Minimum Order: 24 + Fresh Print…" at bounding box center [363, 162] width 125 height 282
click at [342, 67] on div at bounding box center [340, 63] width 9 height 9
click at [397, 65] on icon at bounding box center [396, 63] width 5 height 5
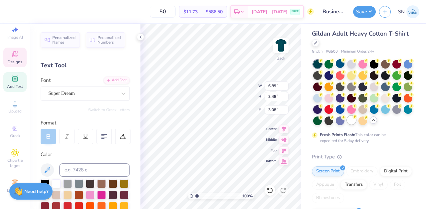
click at [348, 121] on div at bounding box center [351, 120] width 9 height 9
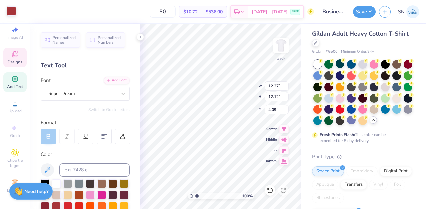
click at [14, 15] on div at bounding box center [11, 10] width 9 height 9
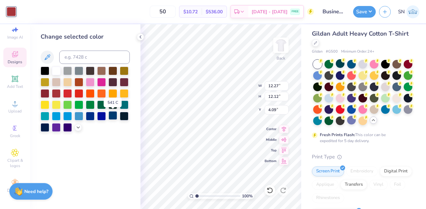
click at [114, 119] on div at bounding box center [113, 115] width 9 height 9
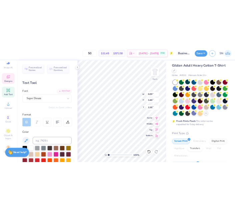
scroll to position [91, 0]
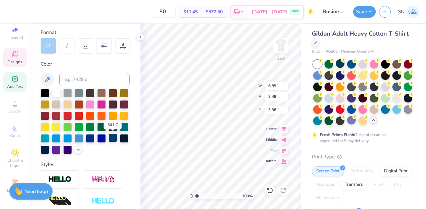
click at [112, 140] on div at bounding box center [113, 138] width 9 height 9
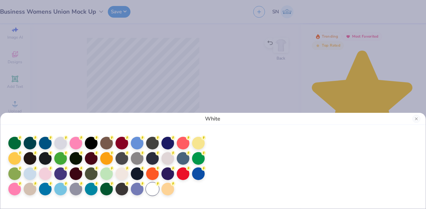
scroll to position [0, 0]
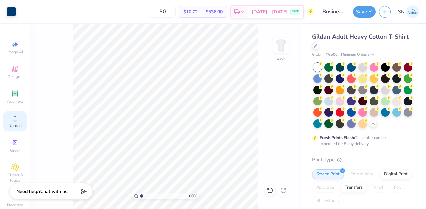
click at [16, 117] on icon at bounding box center [15, 118] width 5 height 5
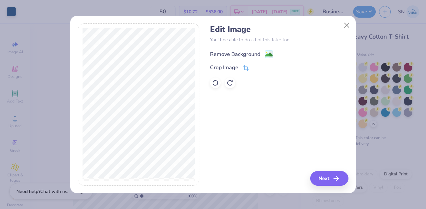
click at [248, 55] on div "Remove Background" at bounding box center [235, 54] width 50 height 8
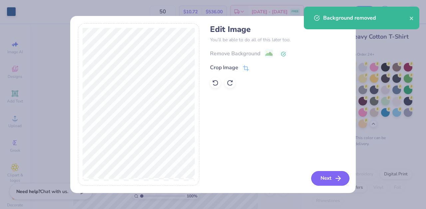
click at [329, 183] on button "Next" at bounding box center [330, 178] width 38 height 15
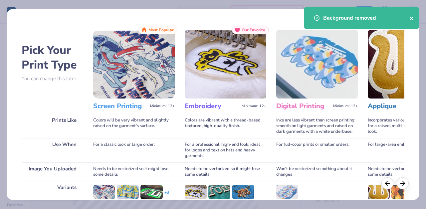
click at [412, 19] on icon "close" at bounding box center [411, 18] width 3 height 3
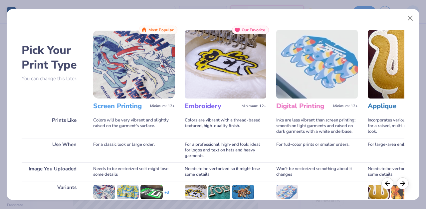
click at [410, 19] on body "Art colors 50 $10.72 Per Item $536.00 Total Est. Delivery Sep 7 - 10 FREE Desig…" at bounding box center [213, 104] width 426 height 209
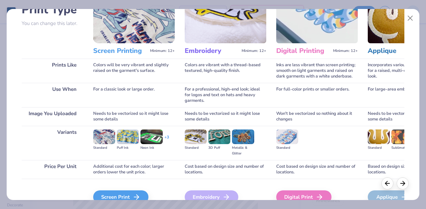
scroll to position [90, 0]
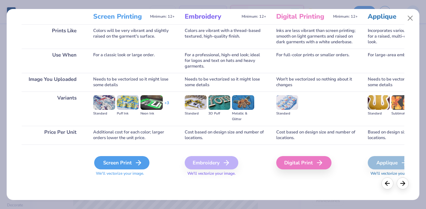
click at [125, 167] on div "Screen Print" at bounding box center [121, 162] width 55 height 13
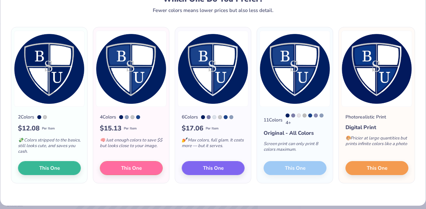
scroll to position [26, 0]
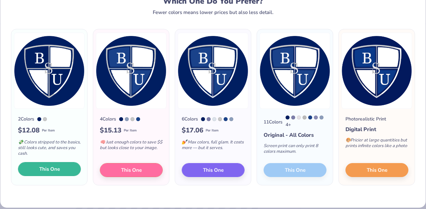
click at [64, 172] on button "This One" at bounding box center [49, 169] width 63 height 14
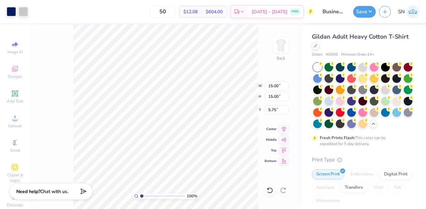
type input "4.58"
type input "9.30"
type input "3.05"
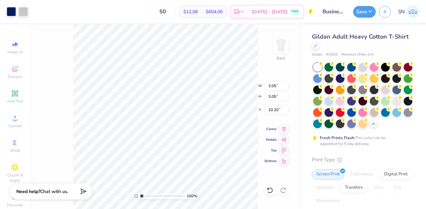
type input "4.09"
type input "1.71"
type input "4.39"
type input "12.40"
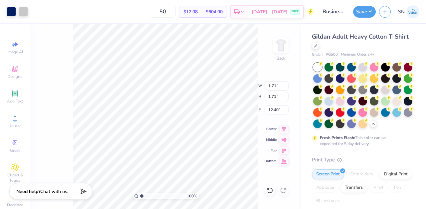
type input "3.94"
type input "10.16"
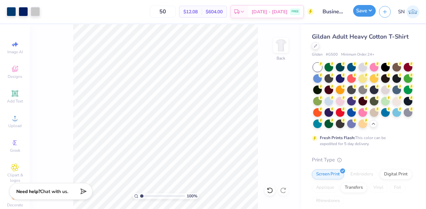
click at [370, 12] on button "Save" at bounding box center [364, 11] width 23 height 12
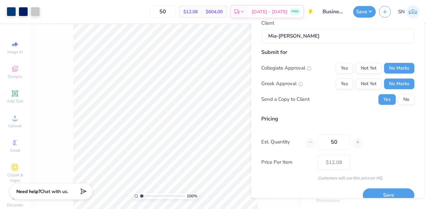
scroll to position [76, 0]
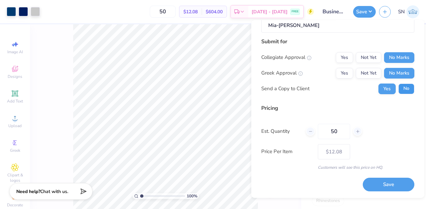
click at [405, 91] on button "No" at bounding box center [407, 89] width 16 height 11
click at [384, 187] on button "Save" at bounding box center [389, 185] width 52 height 14
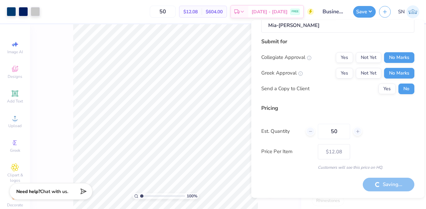
type input "– –"
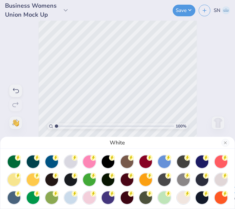
click at [2, 87] on div "White" at bounding box center [117, 104] width 235 height 209
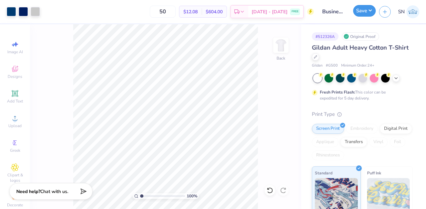
click at [371, 12] on button "Save" at bounding box center [364, 11] width 23 height 12
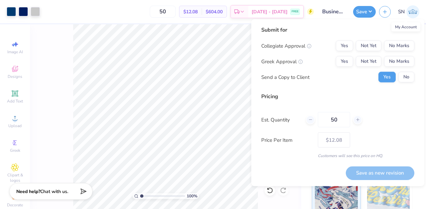
click at [412, 12] on img at bounding box center [413, 11] width 13 height 13
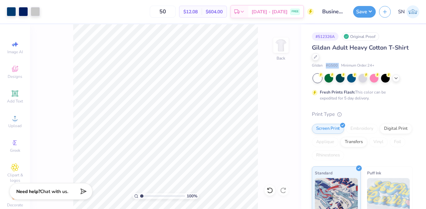
drag, startPoint x: 327, startPoint y: 64, endPoint x: 339, endPoint y: 65, distance: 12.0
click at [339, 65] on div "Gildan # G500 Minimum Order: 24 +" at bounding box center [362, 66] width 101 height 6
copy span "# G500"
click at [382, 13] on button "button" at bounding box center [385, 11] width 12 height 12
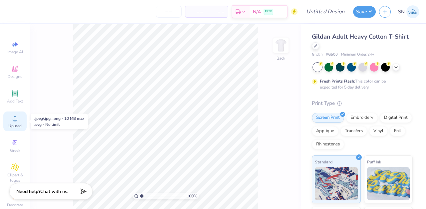
click at [12, 117] on icon at bounding box center [15, 118] width 8 height 8
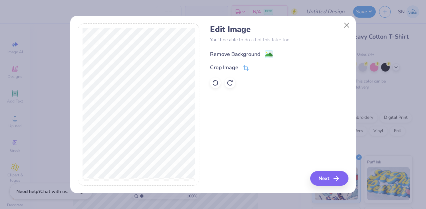
click at [263, 52] on div "Remove Background" at bounding box center [241, 54] width 63 height 8
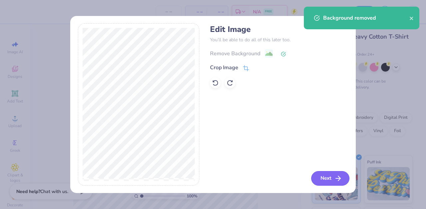
click at [318, 178] on button "Next" at bounding box center [330, 178] width 38 height 15
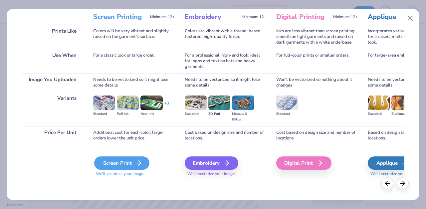
scroll to position [90, 0]
click at [135, 165] on icon at bounding box center [139, 163] width 8 height 8
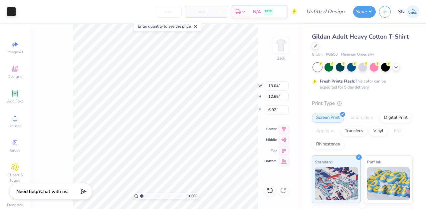
type input "6.18"
click at [173, 11] on input "number" at bounding box center [169, 12] width 26 height 12
type input "5"
type input "50"
type input "3.00"
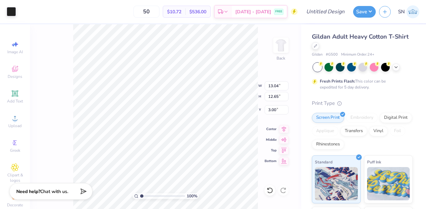
type input "7.59"
type input "7.36"
type input "5.18"
type input "6.49"
type input "6.30"
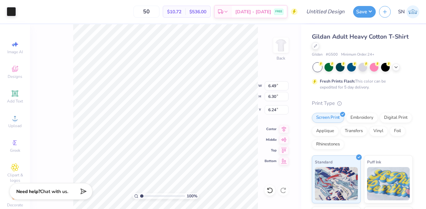
type input "5.15"
type input "6.95"
click at [407, 13] on img at bounding box center [413, 11] width 13 height 13
click at [412, 14] on img at bounding box center [413, 11] width 13 height 13
